Goal: Download file/media

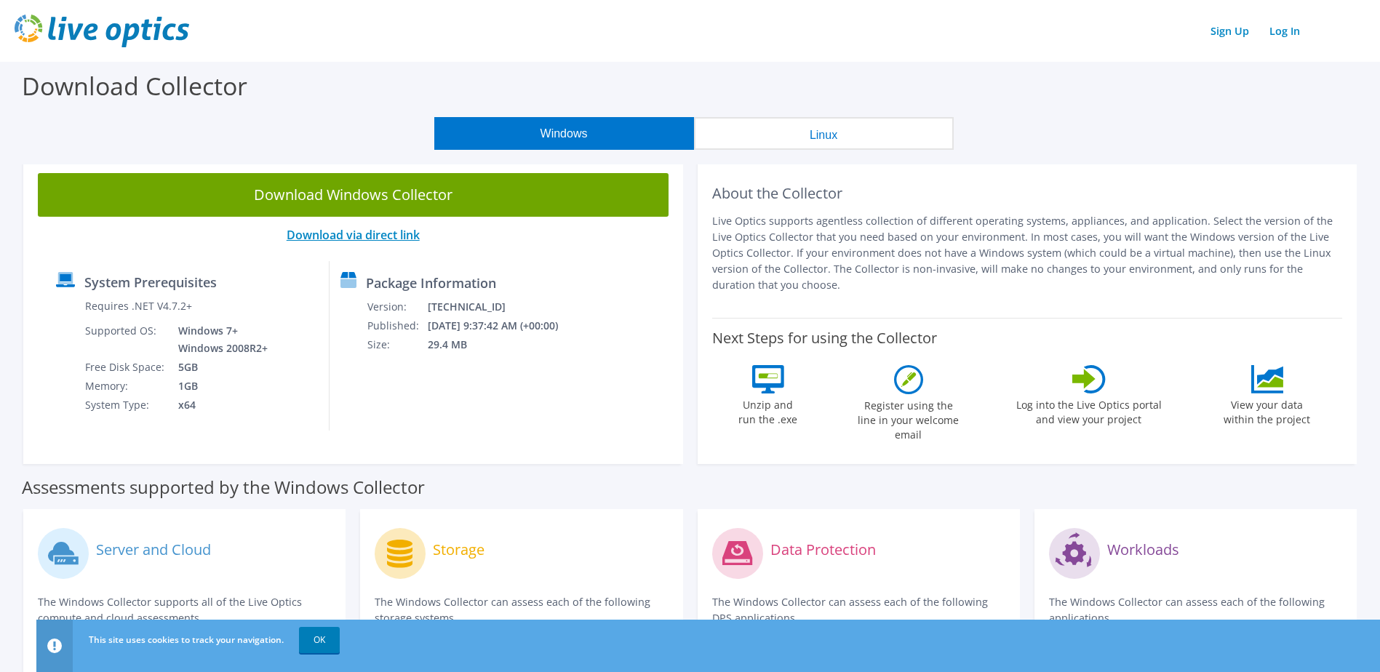
click at [406, 230] on link "Download via direct link" at bounding box center [353, 235] width 133 height 16
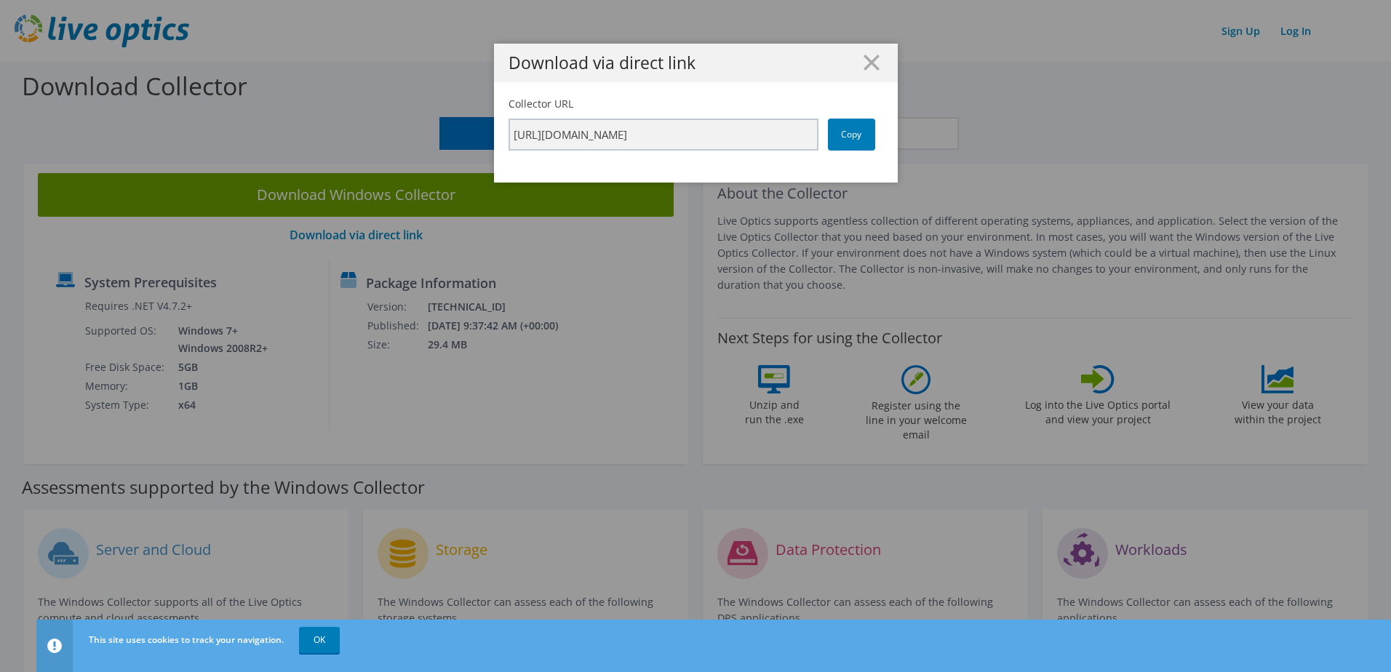
click at [507, 274] on div "Download via direct link Collector URL [URL][DOMAIN_NAME] Copy" at bounding box center [695, 336] width 1391 height 585
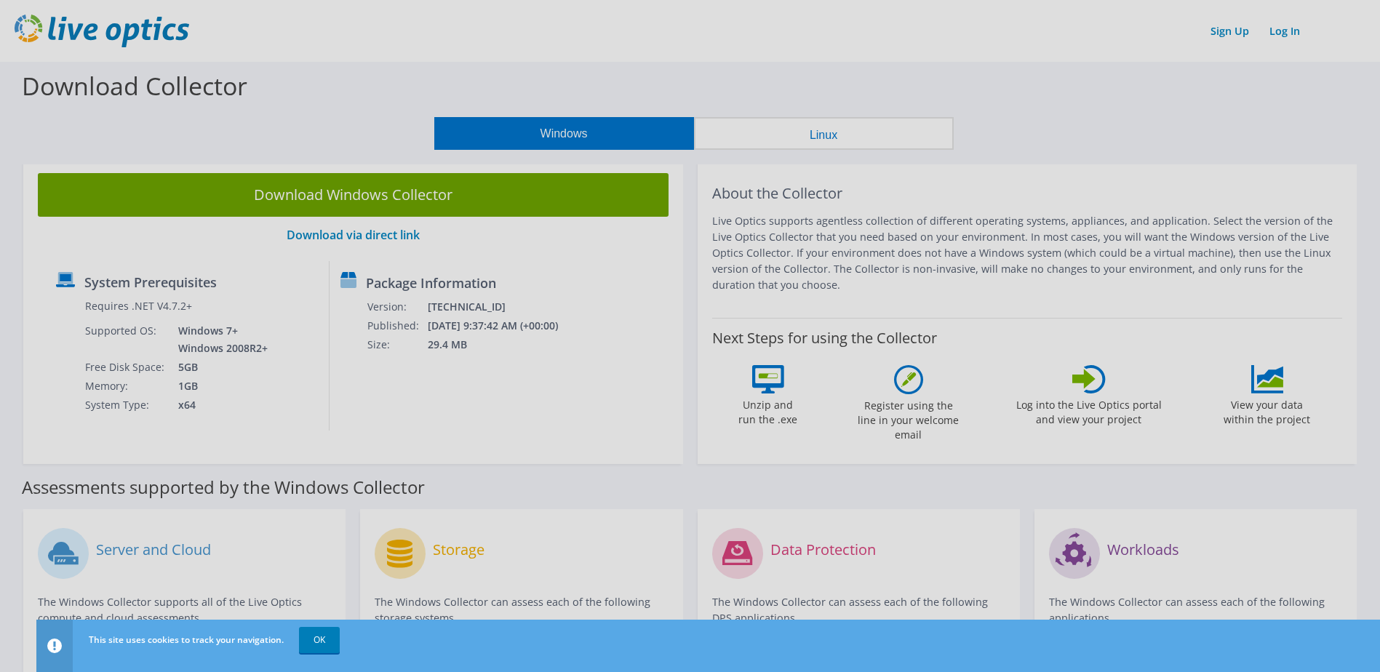
click at [440, 199] on div at bounding box center [690, 336] width 1380 height 672
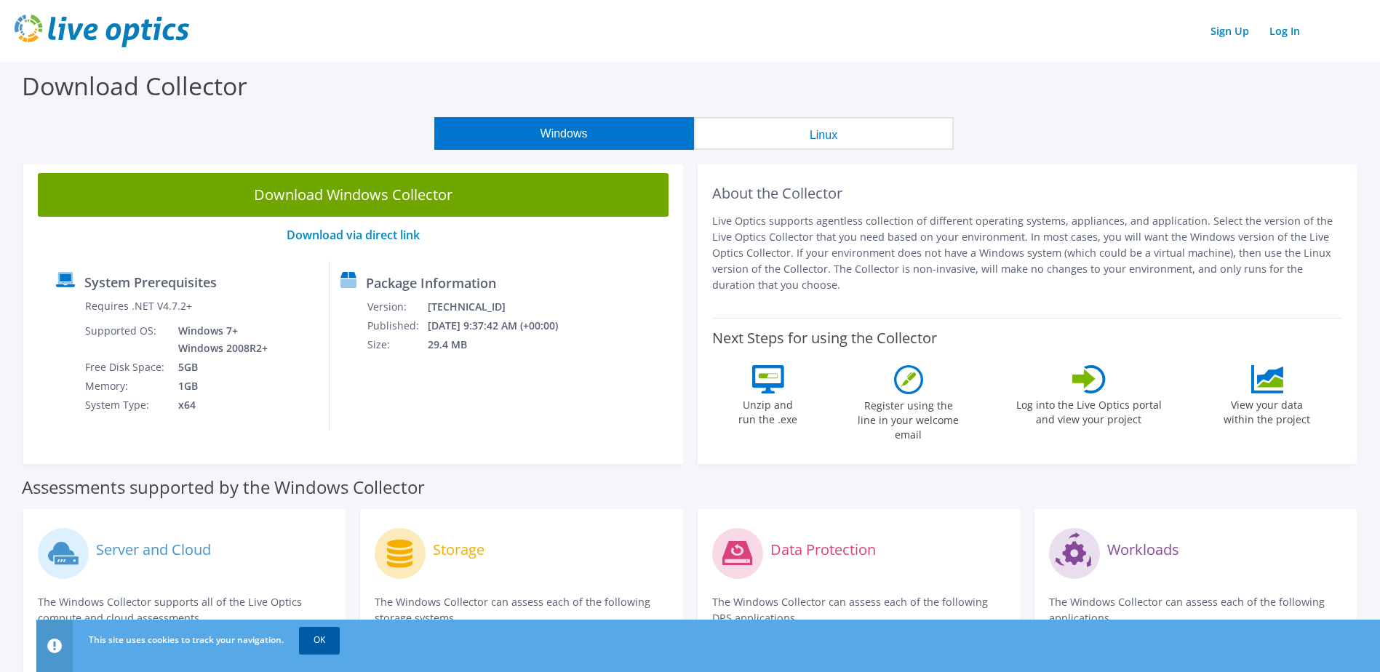
click at [322, 637] on link "OK" at bounding box center [319, 640] width 41 height 26
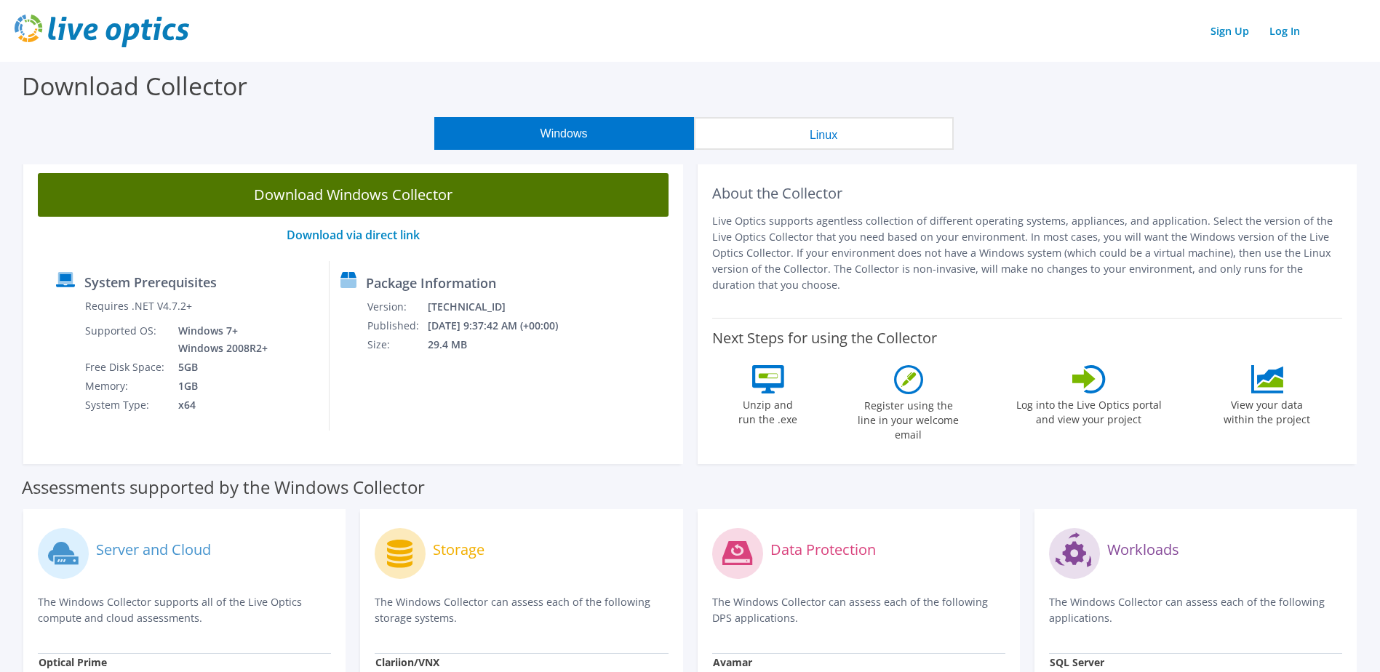
click at [484, 206] on link "Download Windows Collector" at bounding box center [353, 195] width 631 height 44
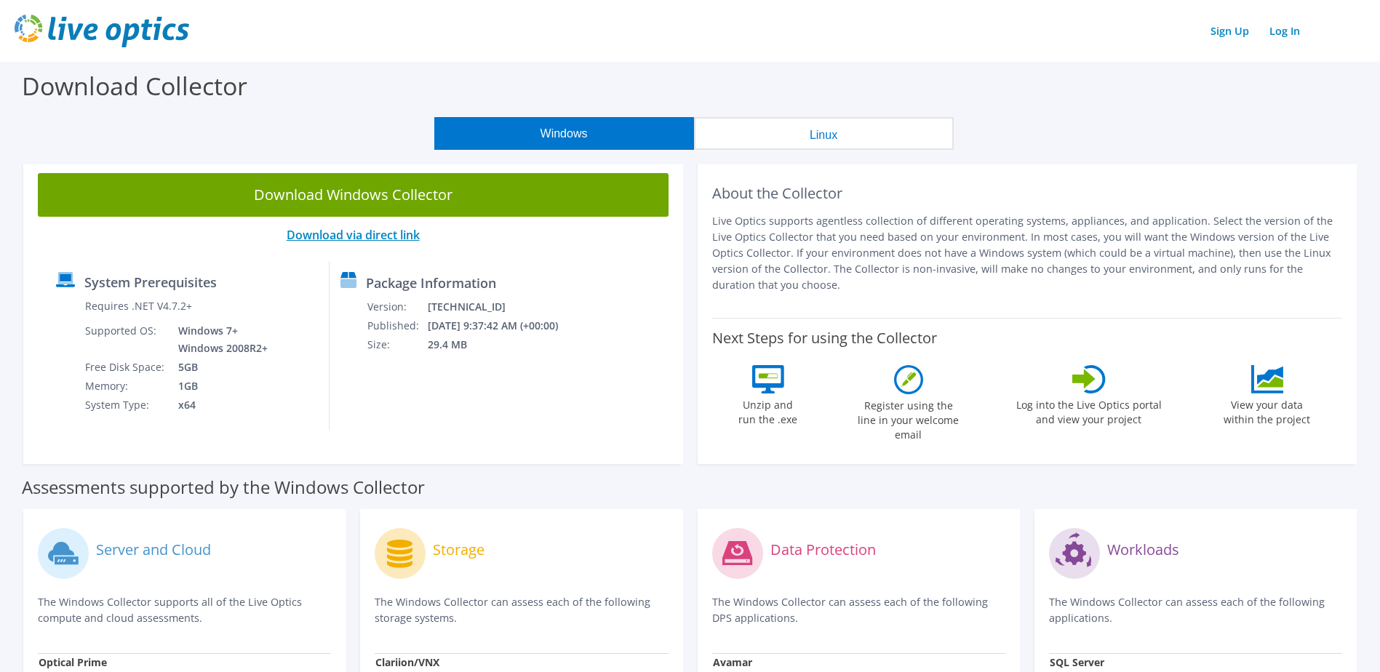
click at [403, 232] on link "Download via direct link" at bounding box center [353, 235] width 133 height 16
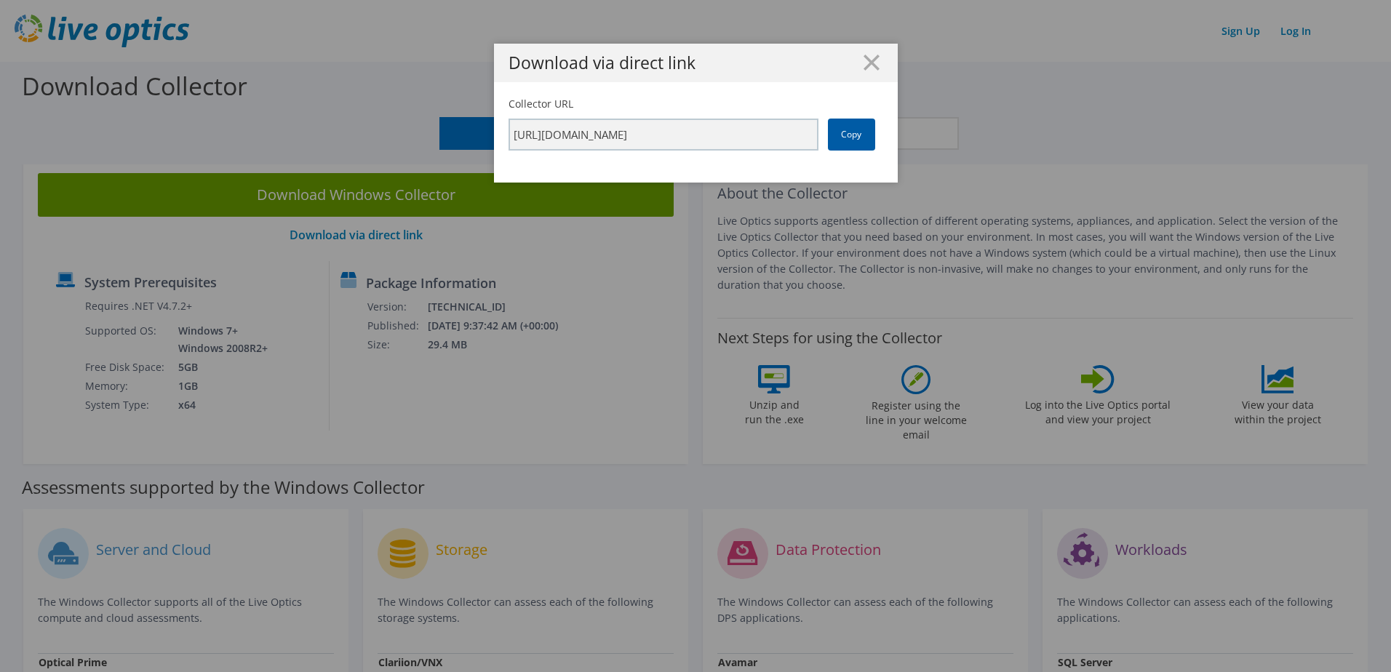
click at [849, 129] on link "Copy" at bounding box center [851, 135] width 47 height 32
click at [866, 66] on icon at bounding box center [871, 63] width 16 height 16
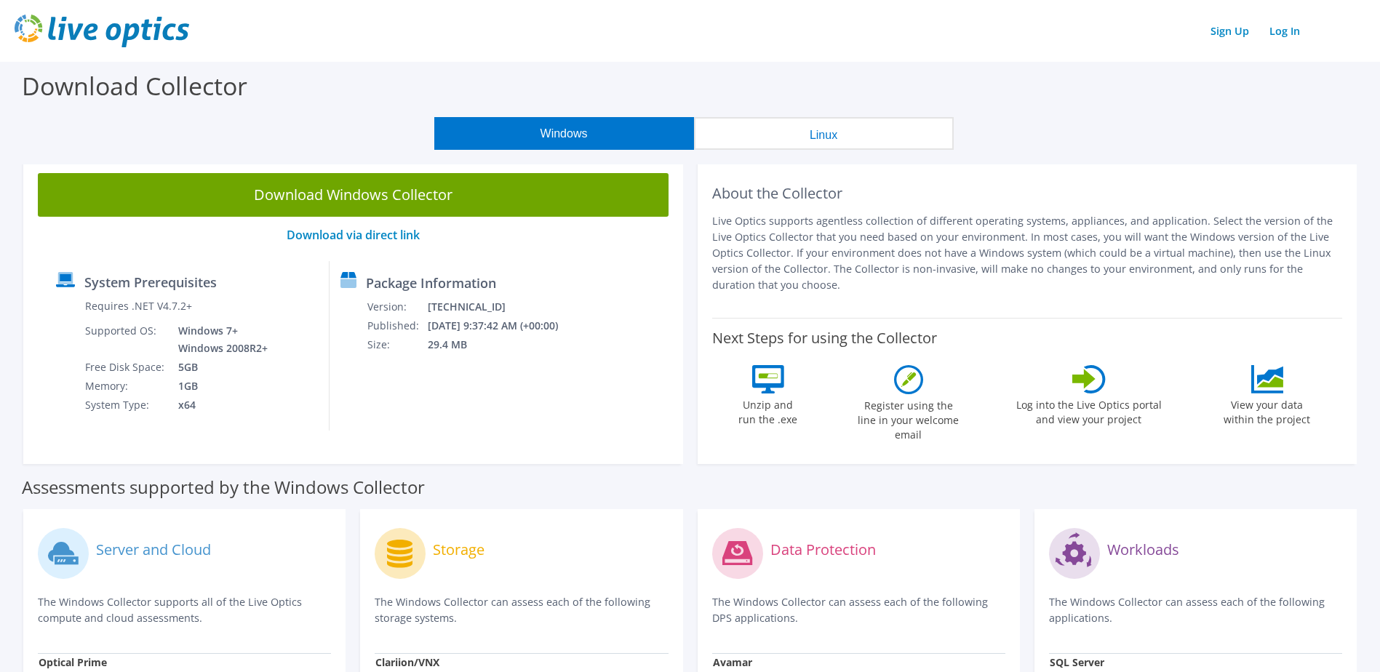
click at [922, 399] on label "Register using the line in your welcome email" at bounding box center [908, 418] width 109 height 48
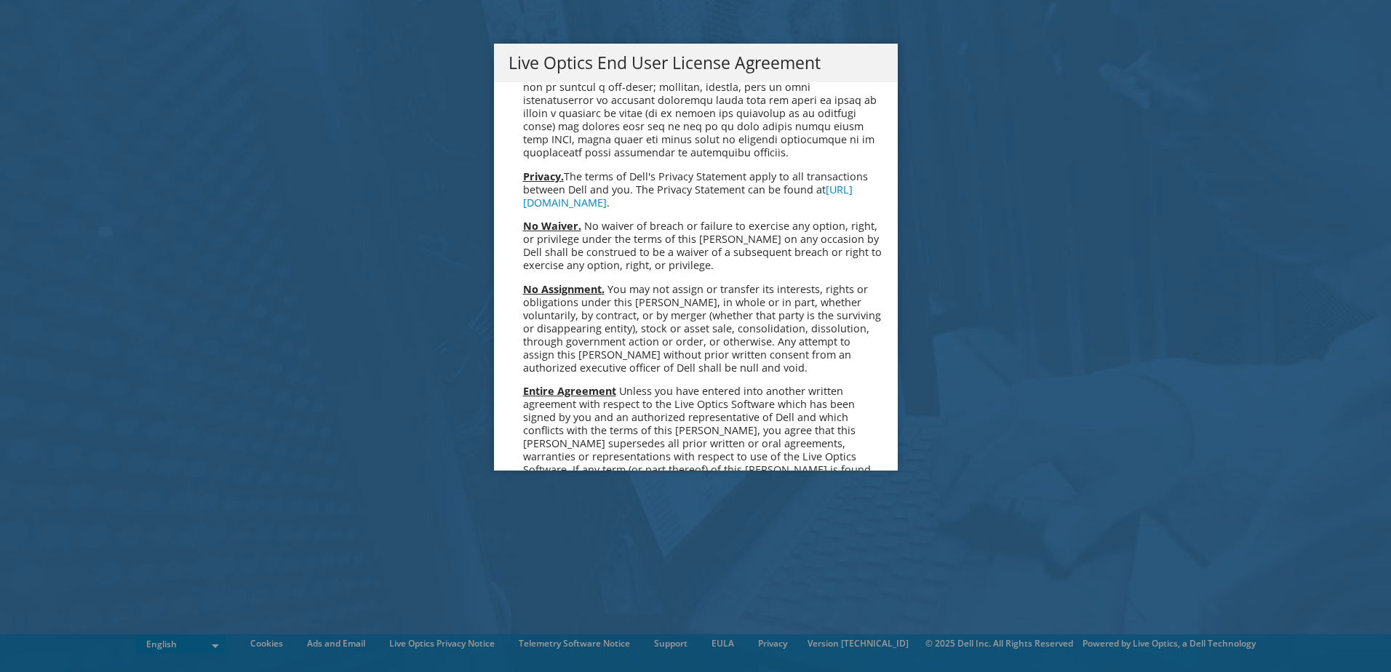
scroll to position [5501, 0]
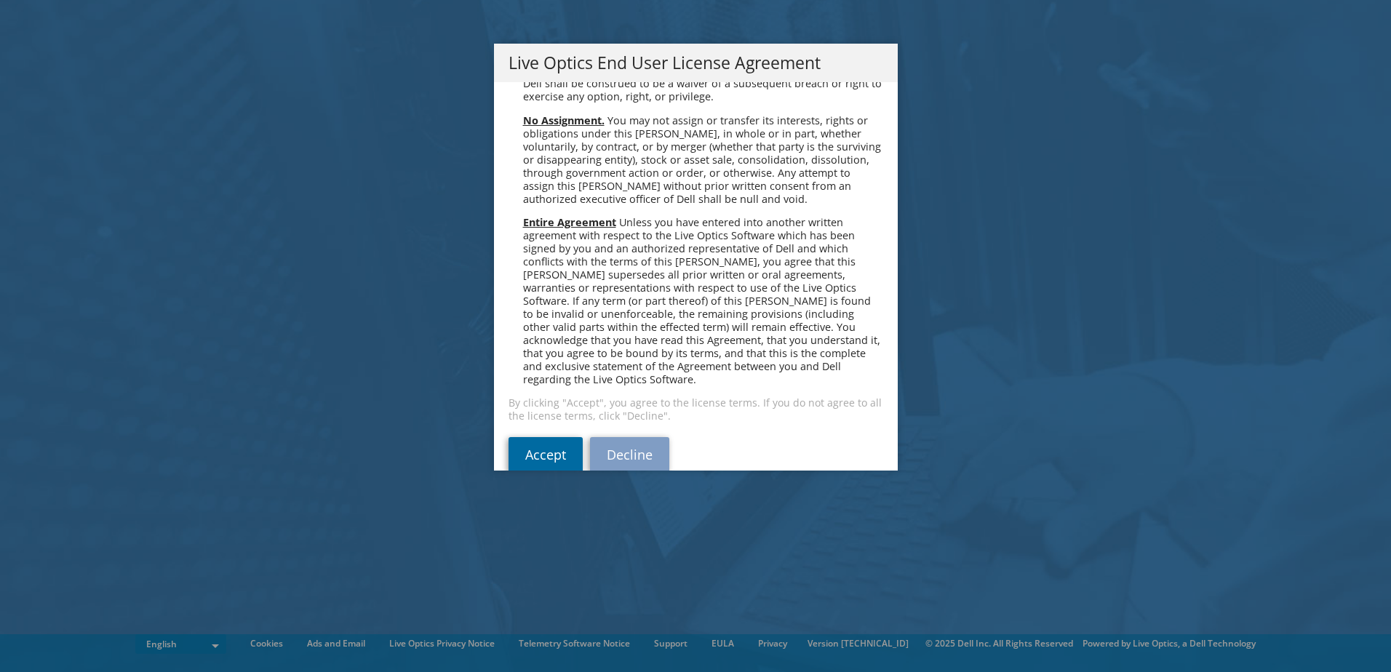
click at [559, 437] on link "Accept" at bounding box center [545, 454] width 74 height 35
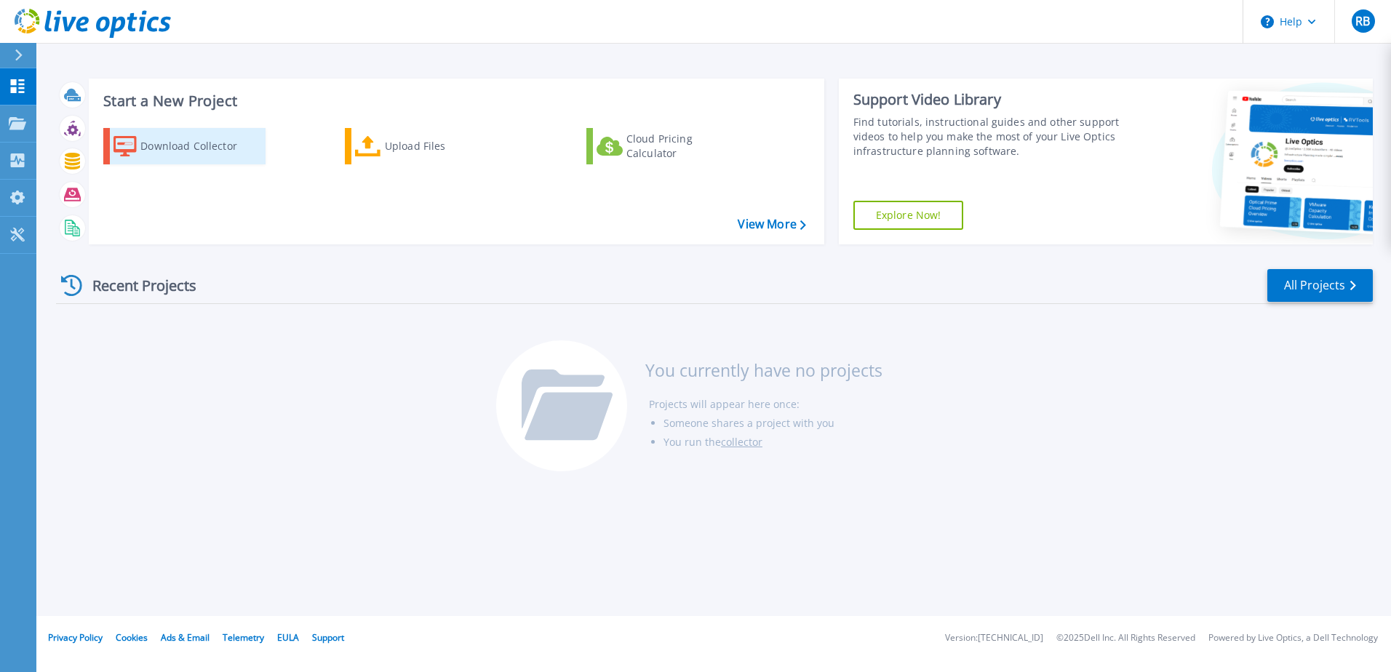
click at [172, 143] on div "Download Collector" at bounding box center [198, 146] width 116 height 29
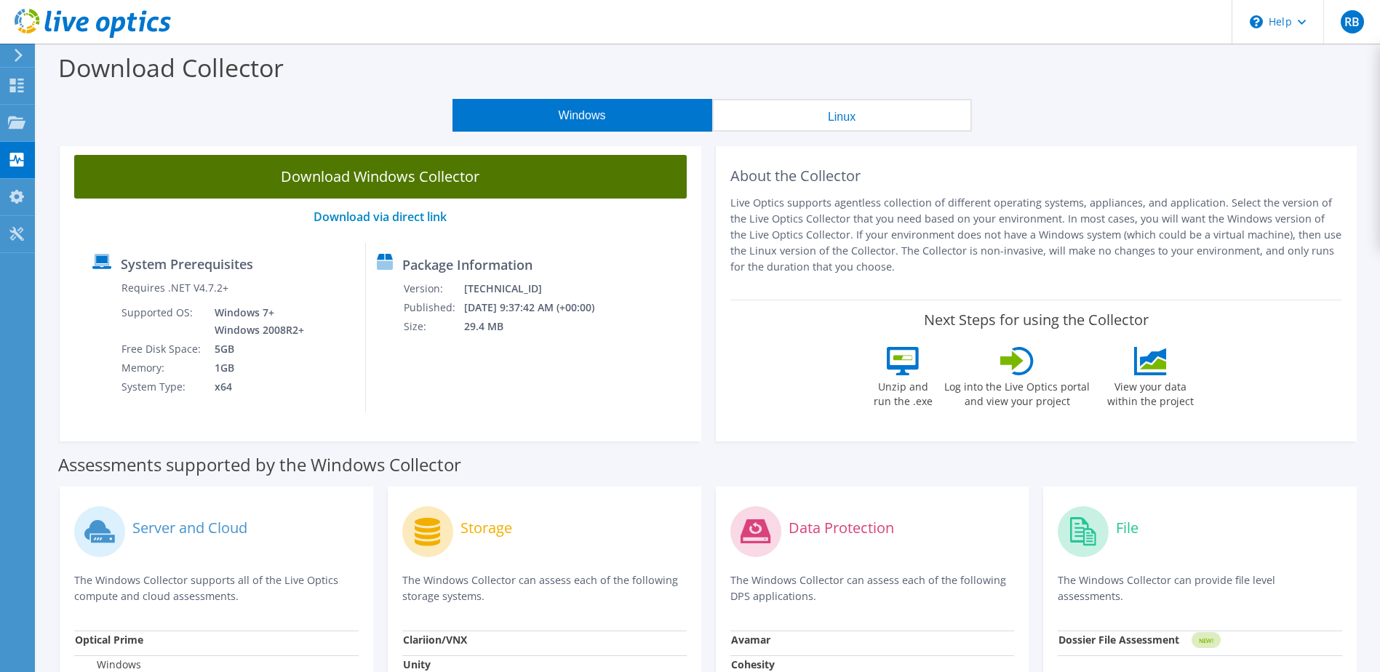
click at [455, 167] on link "Download Windows Collector" at bounding box center [380, 177] width 613 height 44
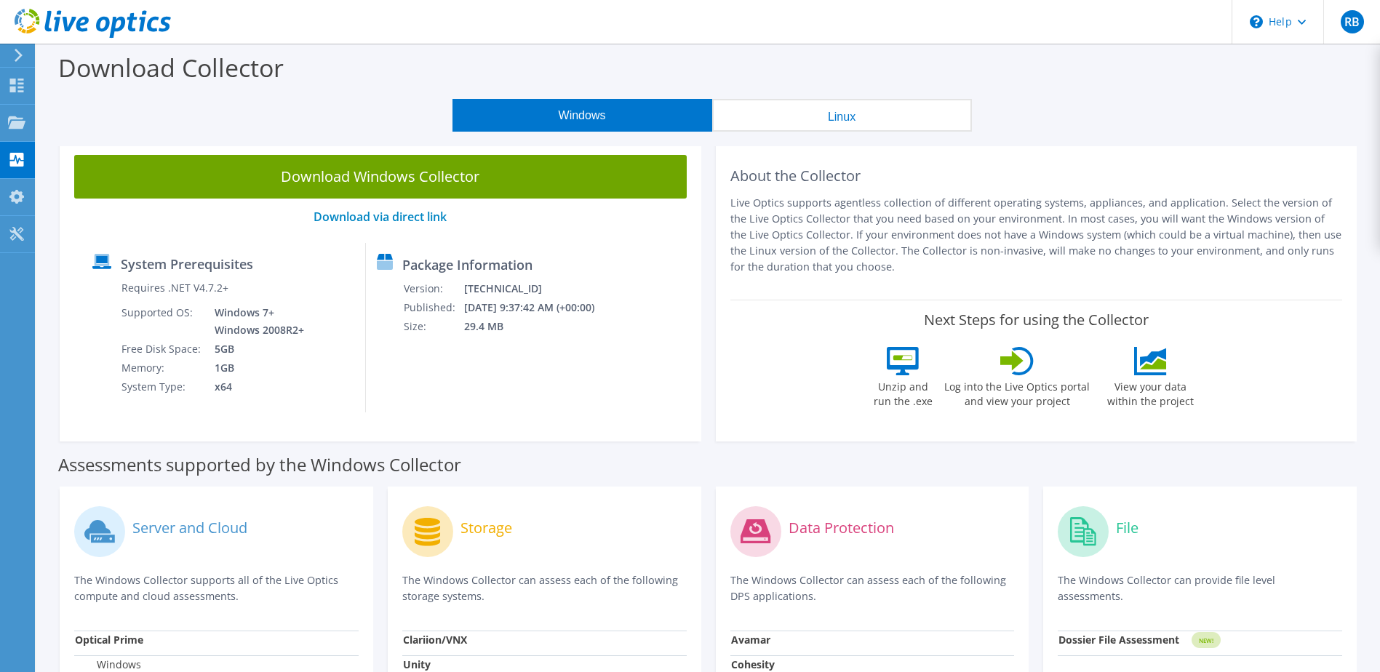
click at [903, 68] on div "Download Collector" at bounding box center [708, 71] width 1329 height 55
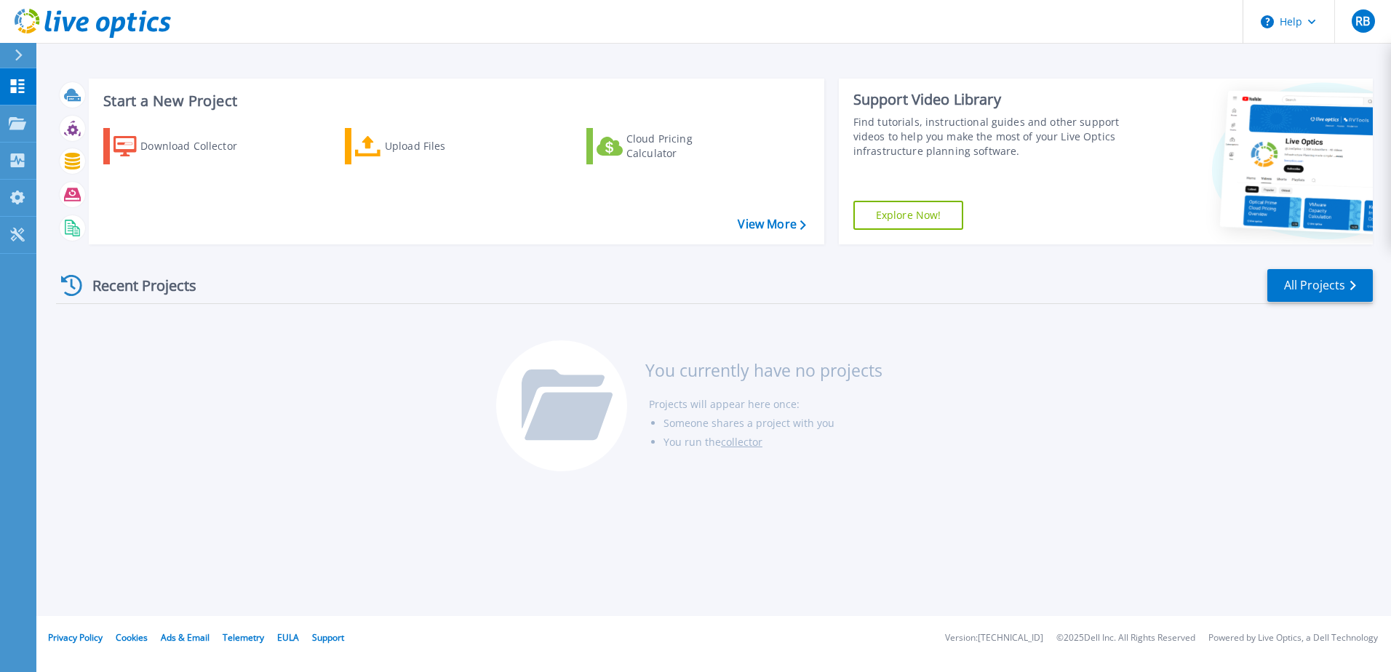
click at [23, 46] on div at bounding box center [24, 55] width 23 height 25
